Goal: Register for event/course

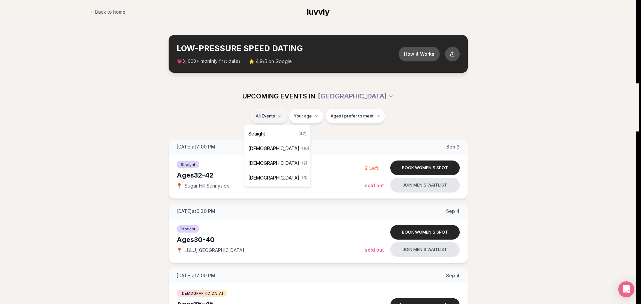
click at [267, 136] on div "Straight ( 47 )" at bounding box center [277, 134] width 63 height 15
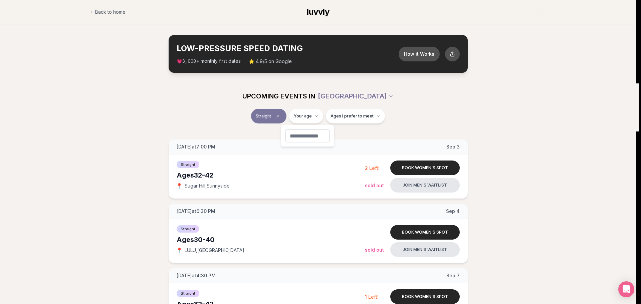
type input "**"
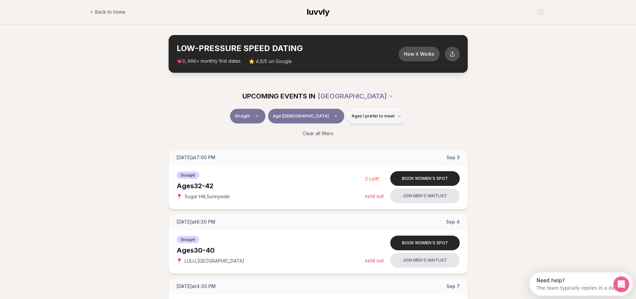
click at [352, 118] on span "Ages I prefer to meet" at bounding box center [373, 116] width 43 height 5
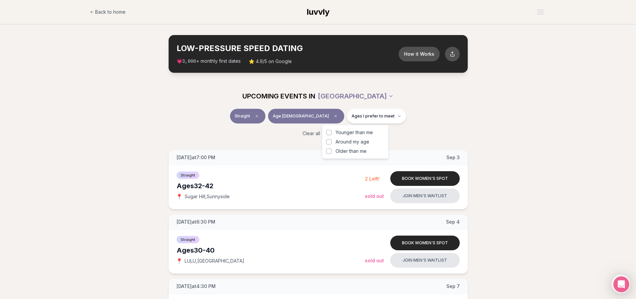
click at [366, 144] on span "Around my age" at bounding box center [353, 142] width 34 height 7
click at [332, 144] on button "Around my age" at bounding box center [328, 141] width 5 height 5
click at [365, 150] on span "Older than me" at bounding box center [351, 151] width 31 height 7
click at [332, 150] on button "Older than me" at bounding box center [328, 151] width 5 height 5
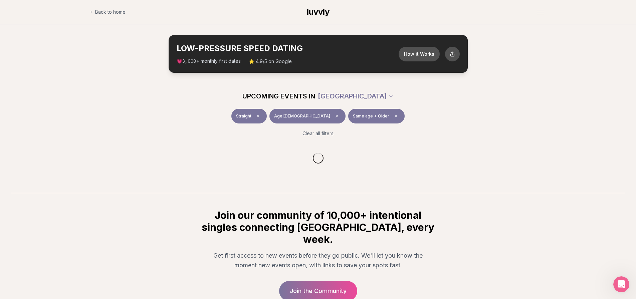
click at [411, 126] on div "Straight Age [DEMOGRAPHIC_DATA] Same age + Older" at bounding box center [318, 117] width 374 height 17
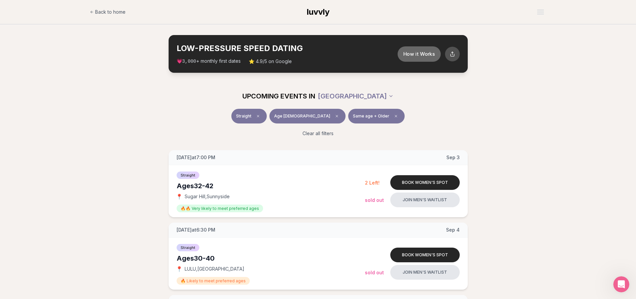
click at [425, 52] on button "How it Works" at bounding box center [418, 53] width 43 height 15
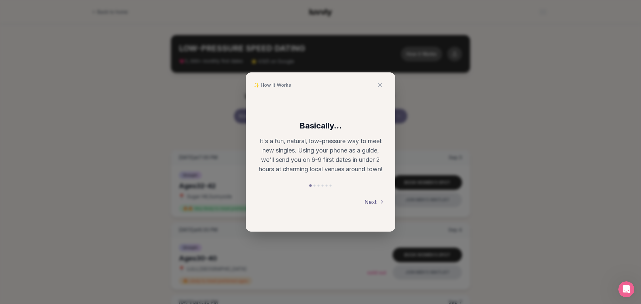
drag, startPoint x: 372, startPoint y: 199, endPoint x: 373, endPoint y: 202, distance: 3.5
click at [372, 199] on button "Next" at bounding box center [375, 202] width 20 height 15
click at [374, 200] on button "Next" at bounding box center [375, 202] width 20 height 15
click at [267, 200] on button "Back" at bounding box center [266, 202] width 21 height 15
click at [369, 202] on button "Next" at bounding box center [375, 202] width 20 height 15
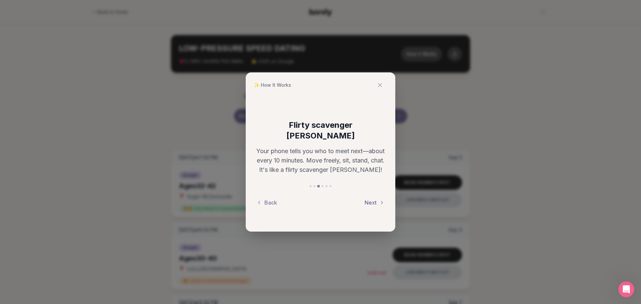
click at [369, 202] on button "Next" at bounding box center [375, 202] width 20 height 15
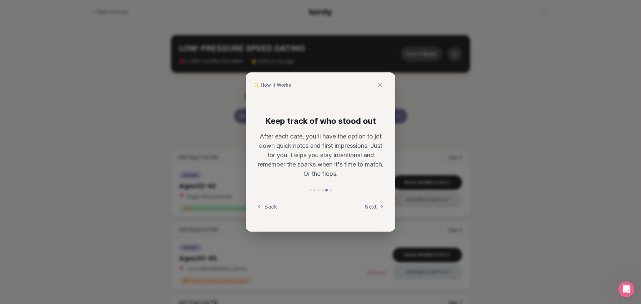
click at [369, 202] on button "Next" at bounding box center [375, 206] width 20 height 15
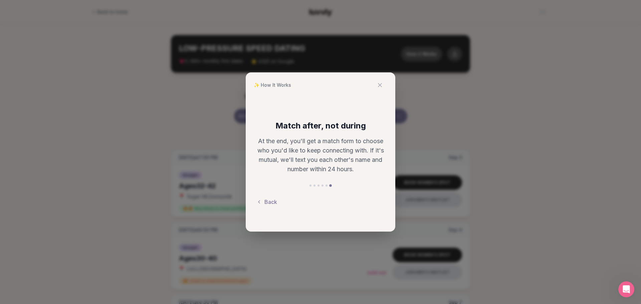
click at [369, 202] on div "Back" at bounding box center [320, 202] width 128 height 15
click at [377, 84] on icon at bounding box center [380, 85] width 7 height 7
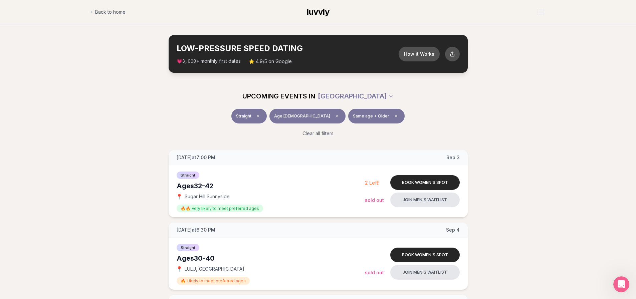
scroll to position [1102, 0]
